Goal: Task Accomplishment & Management: Manage account settings

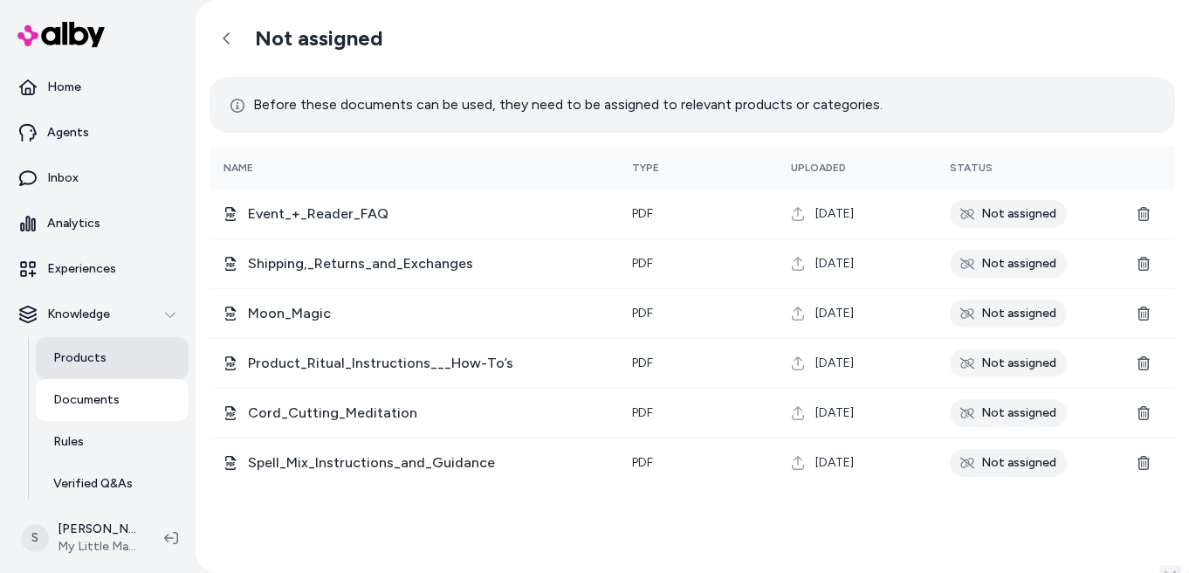
click at [86, 343] on link "Products" at bounding box center [112, 358] width 153 height 42
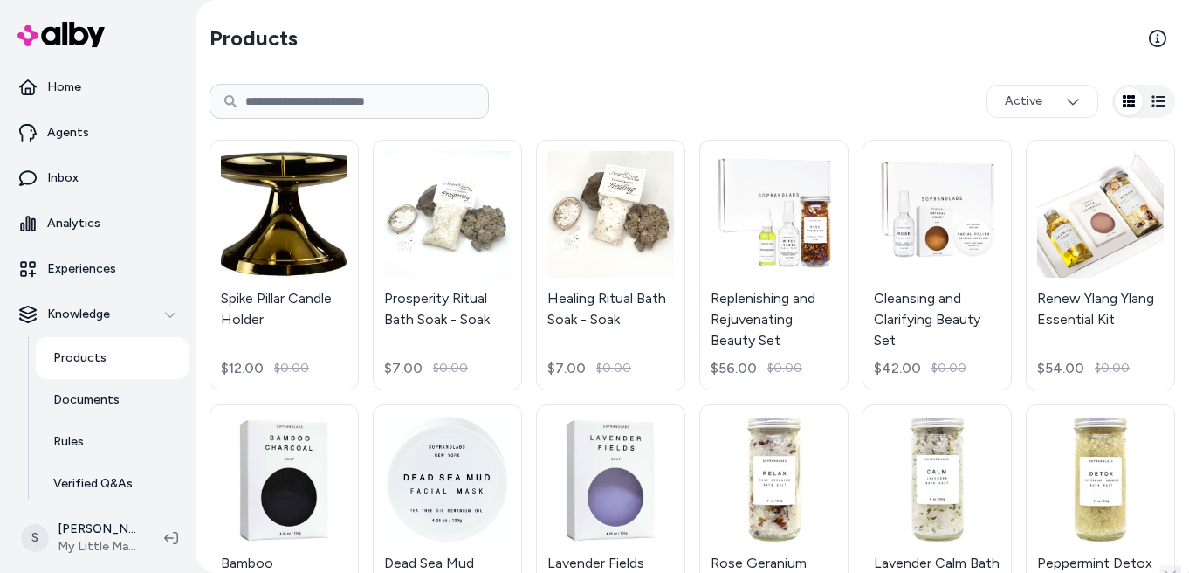
click at [425, 102] on input at bounding box center [349, 101] width 279 height 35
type input "*"
type input "**********"
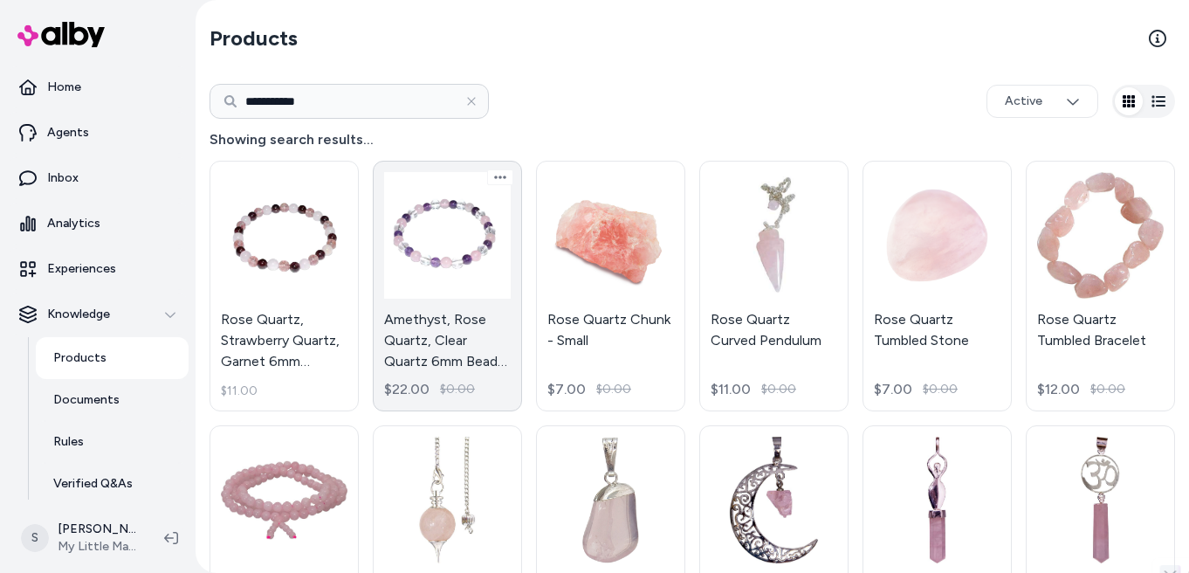
click at [458, 322] on link "Amethyst, Rose Quartz, Clear Quartz 6mm Bead Gemstone Bracelet $22.00 $0.00" at bounding box center [447, 286] width 149 height 251
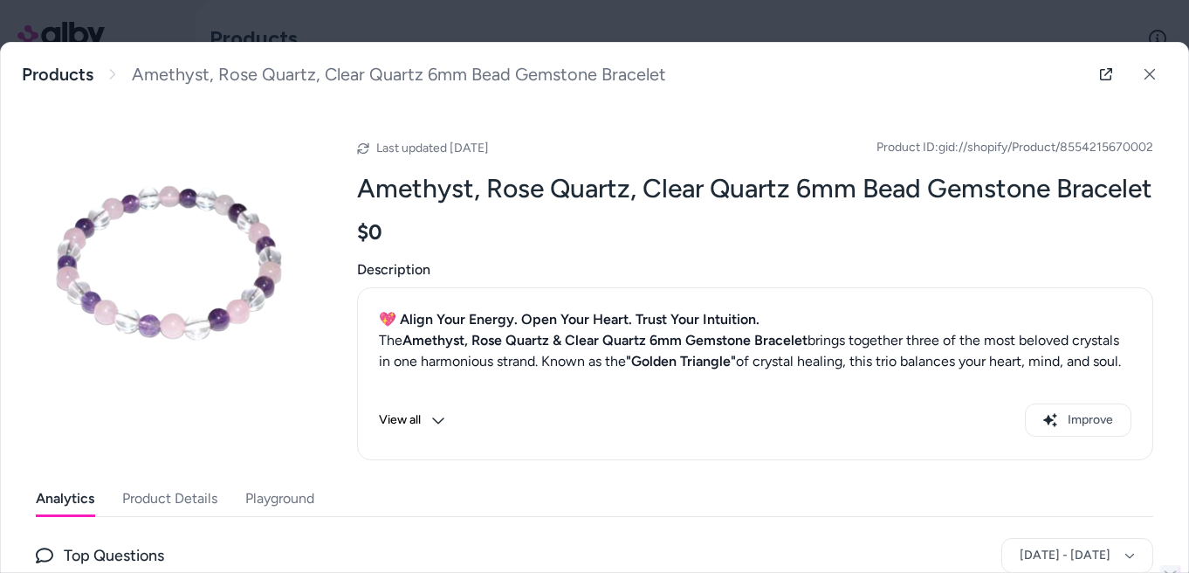
click at [197, 516] on button "Product Details" at bounding box center [169, 498] width 95 height 35
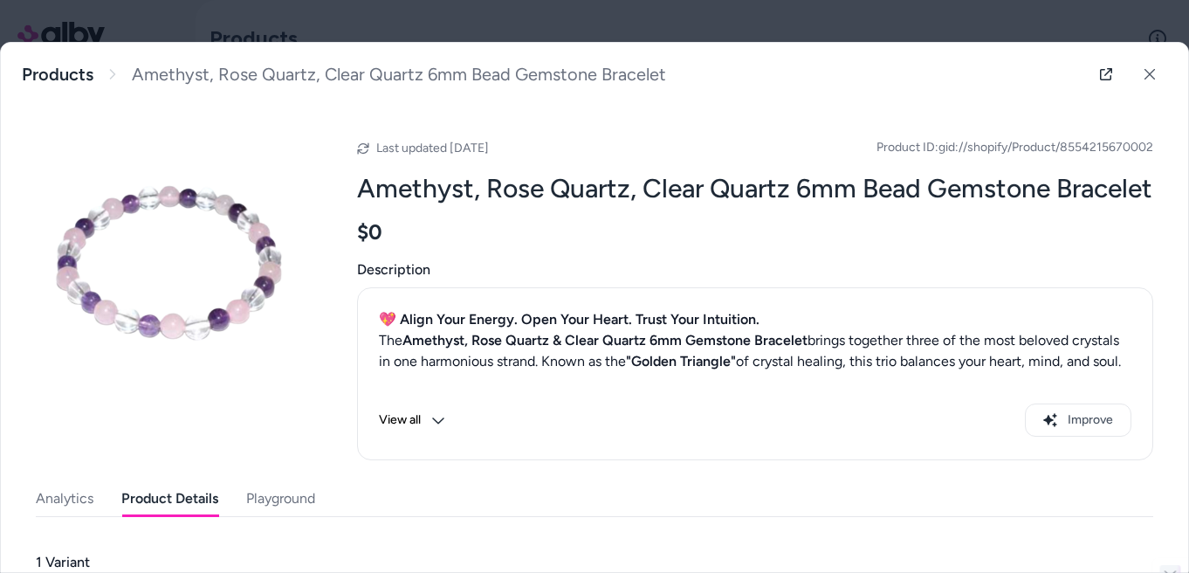
click at [426, 436] on button "View all" at bounding box center [412, 419] width 66 height 33
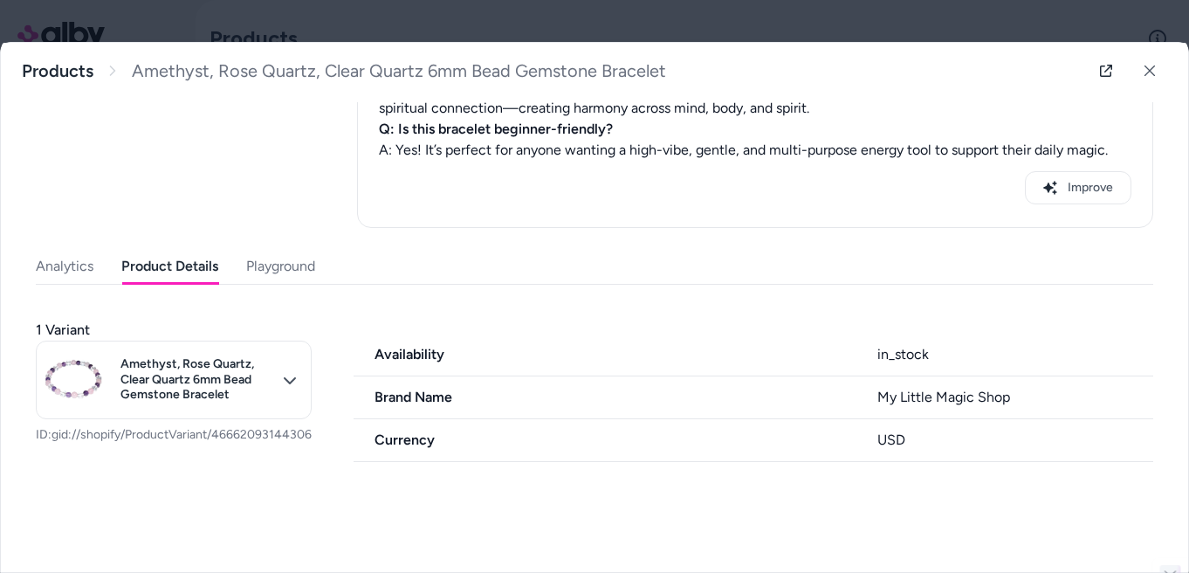
scroll to position [1095, 0]
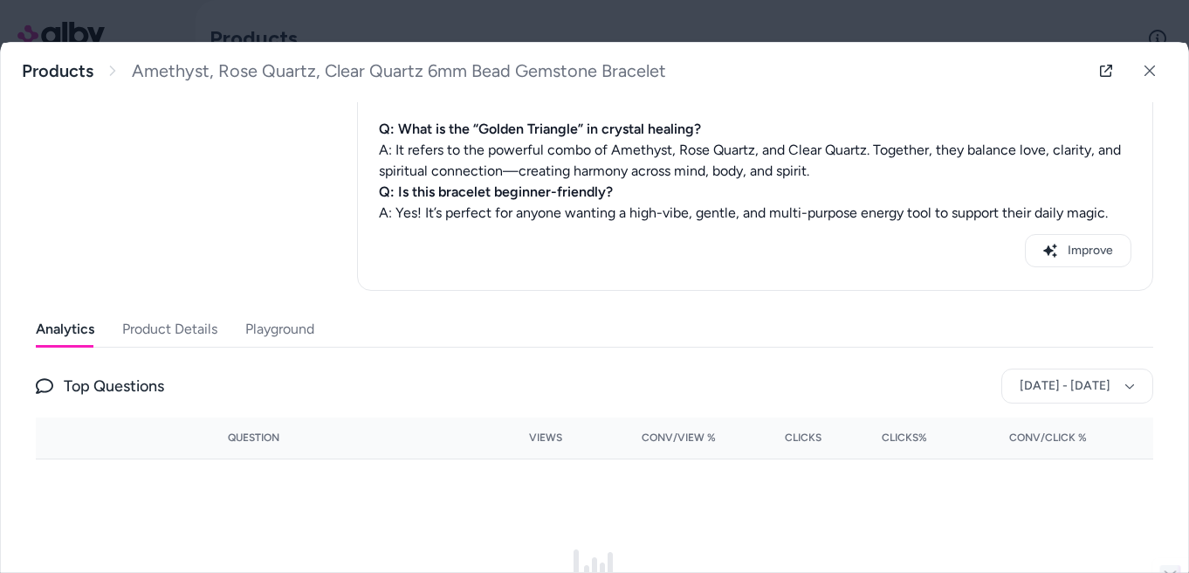
click at [64, 347] on button "Analytics" at bounding box center [65, 329] width 58 height 35
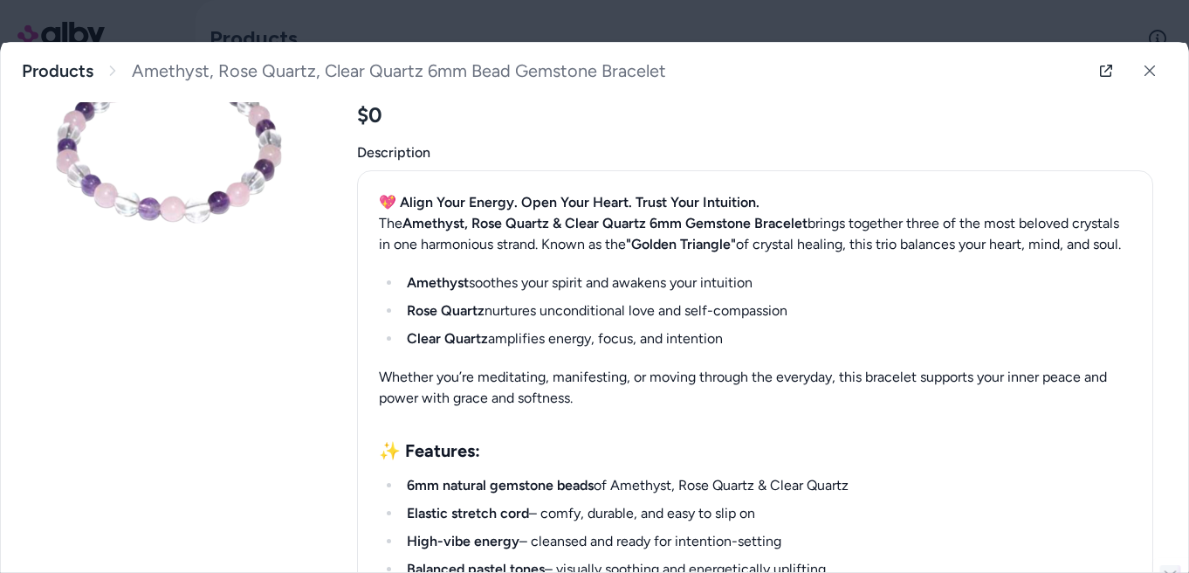
scroll to position [0, 0]
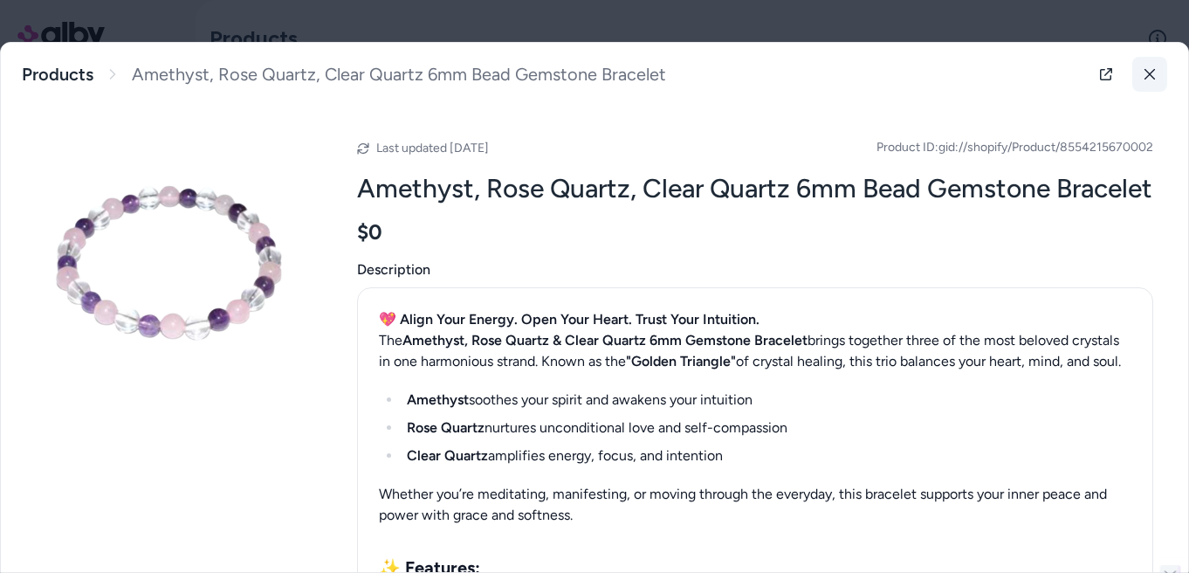
click at [1155, 71] on icon at bounding box center [1150, 74] width 12 height 12
